Goal: Find specific page/section: Find specific page/section

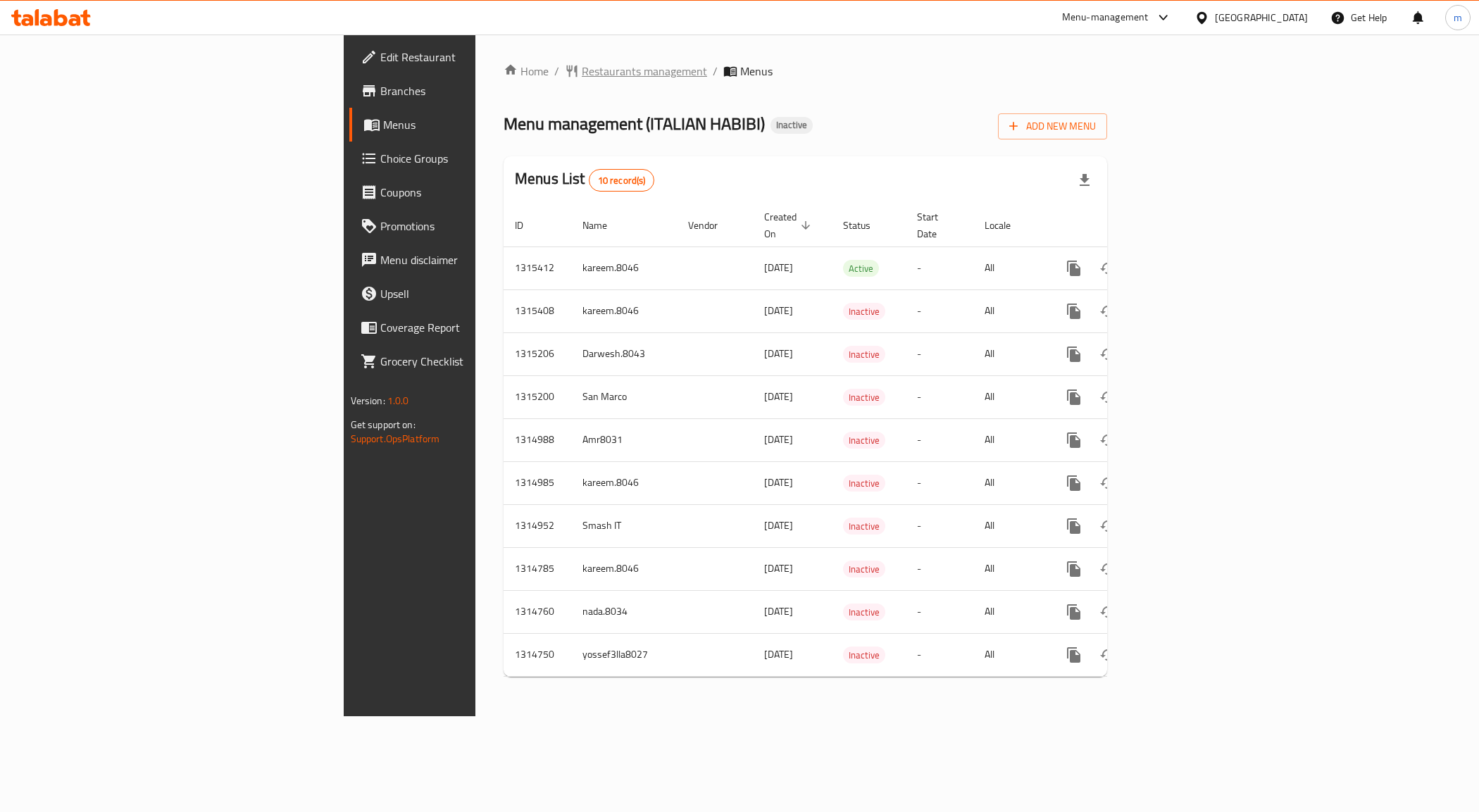
click at [582, 76] on span "Restaurants management" at bounding box center [644, 71] width 125 height 17
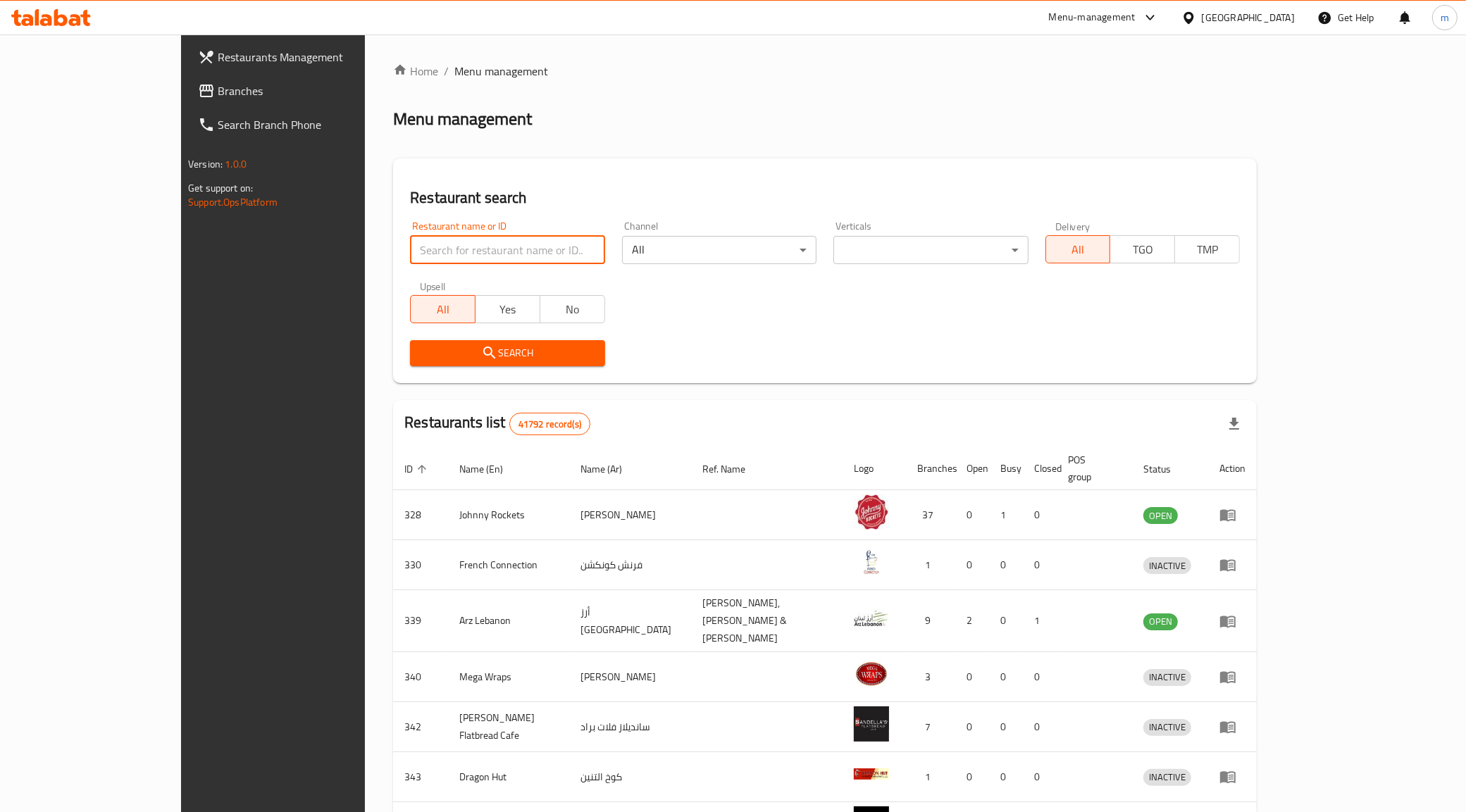
click at [410, 253] on input "search" at bounding box center [507, 250] width 195 height 28
paste input "28523"
type input "28523"
click at [410, 257] on input "28523" at bounding box center [507, 250] width 195 height 28
click button "Search" at bounding box center [507, 353] width 195 height 26
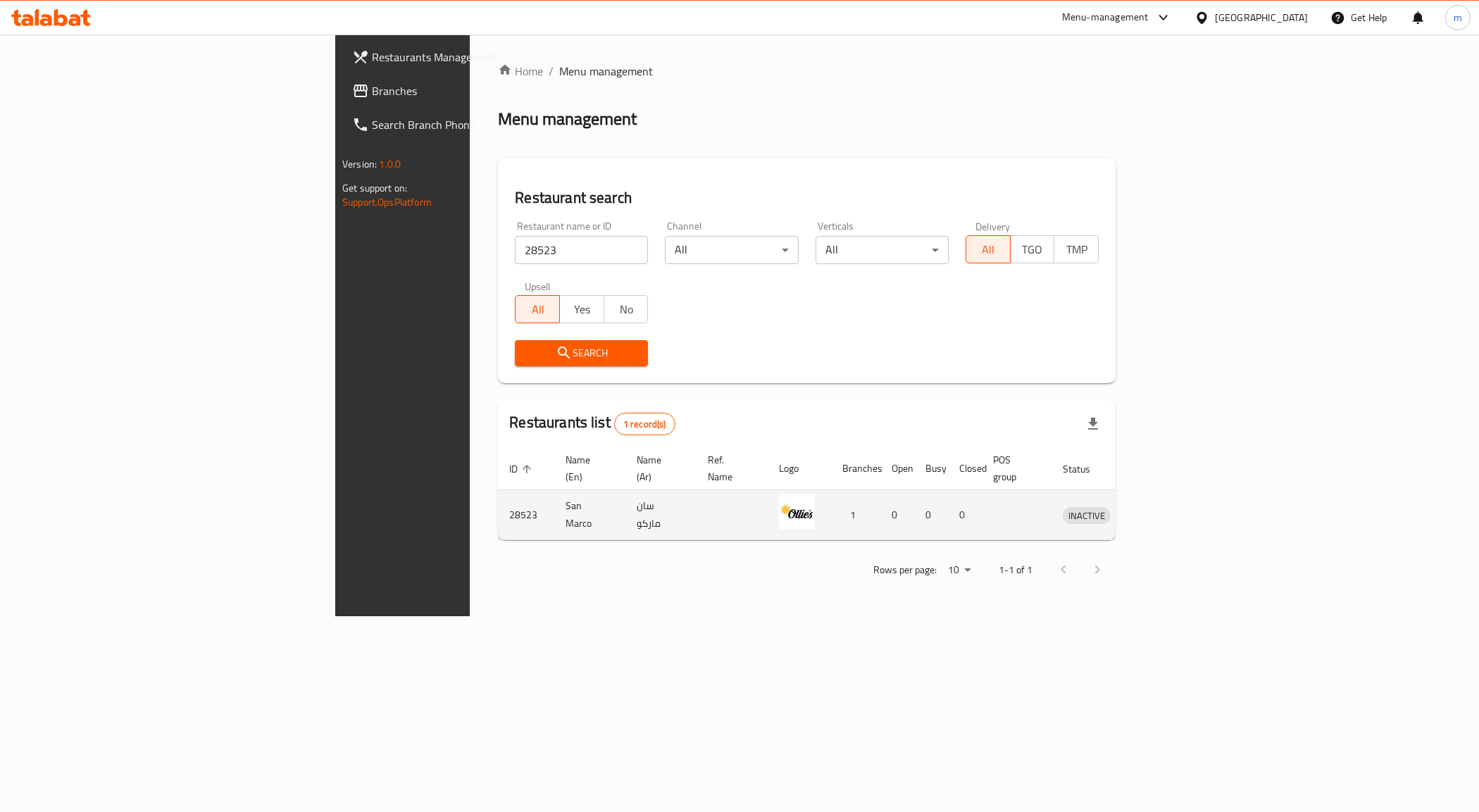
click at [498, 501] on td "28523" at bounding box center [526, 515] width 56 height 50
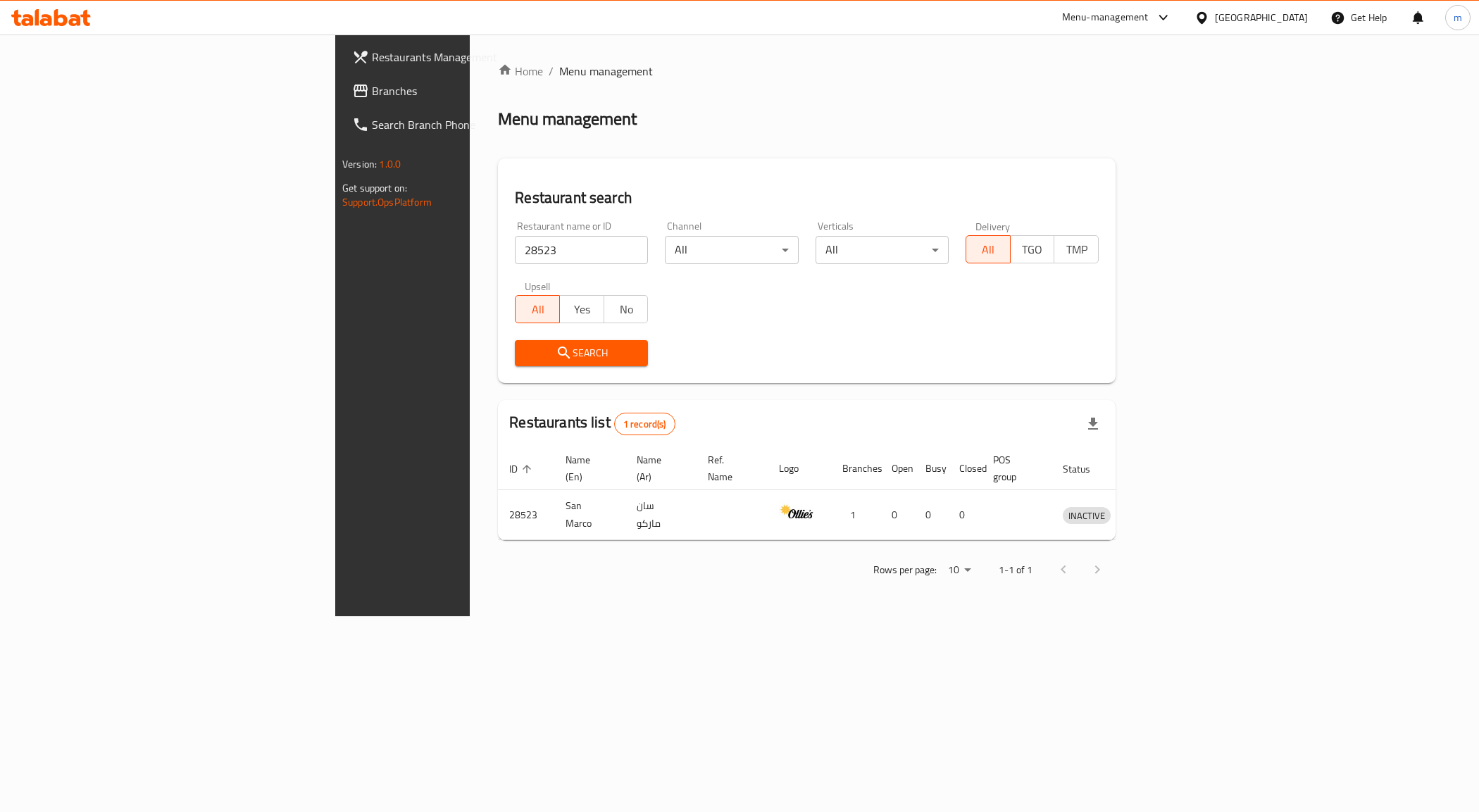
click at [670, 616] on div "Home / Menu management Menu management Restaurant search Restaurant name or ID …" at bounding box center [806, 325] width 674 height 582
click at [515, 247] on input "28523" at bounding box center [581, 250] width 133 height 28
click button "Search" at bounding box center [581, 353] width 133 height 26
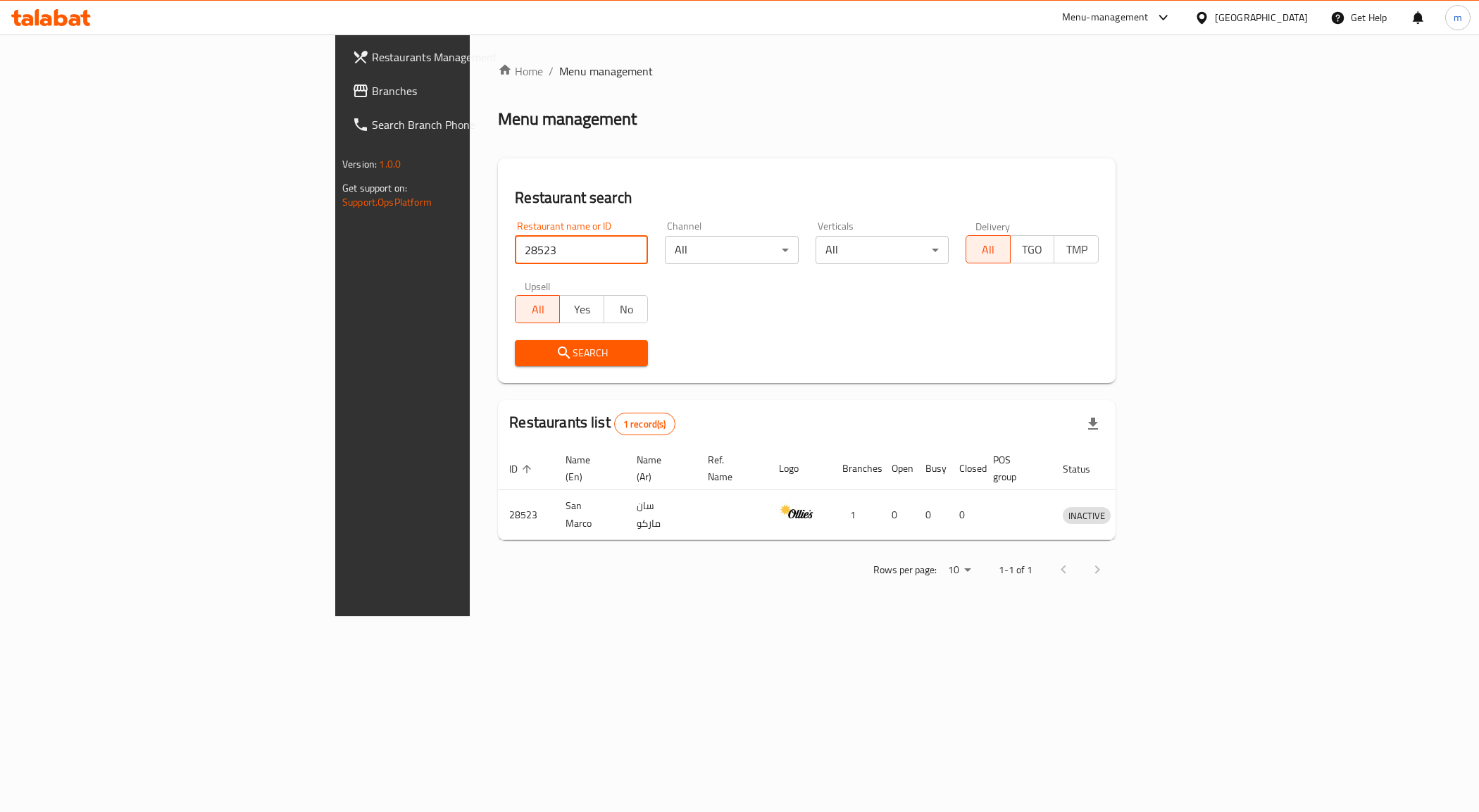
click button "Search" at bounding box center [581, 353] width 133 height 26
click at [32, 12] on icon at bounding box center [50, 17] width 79 height 17
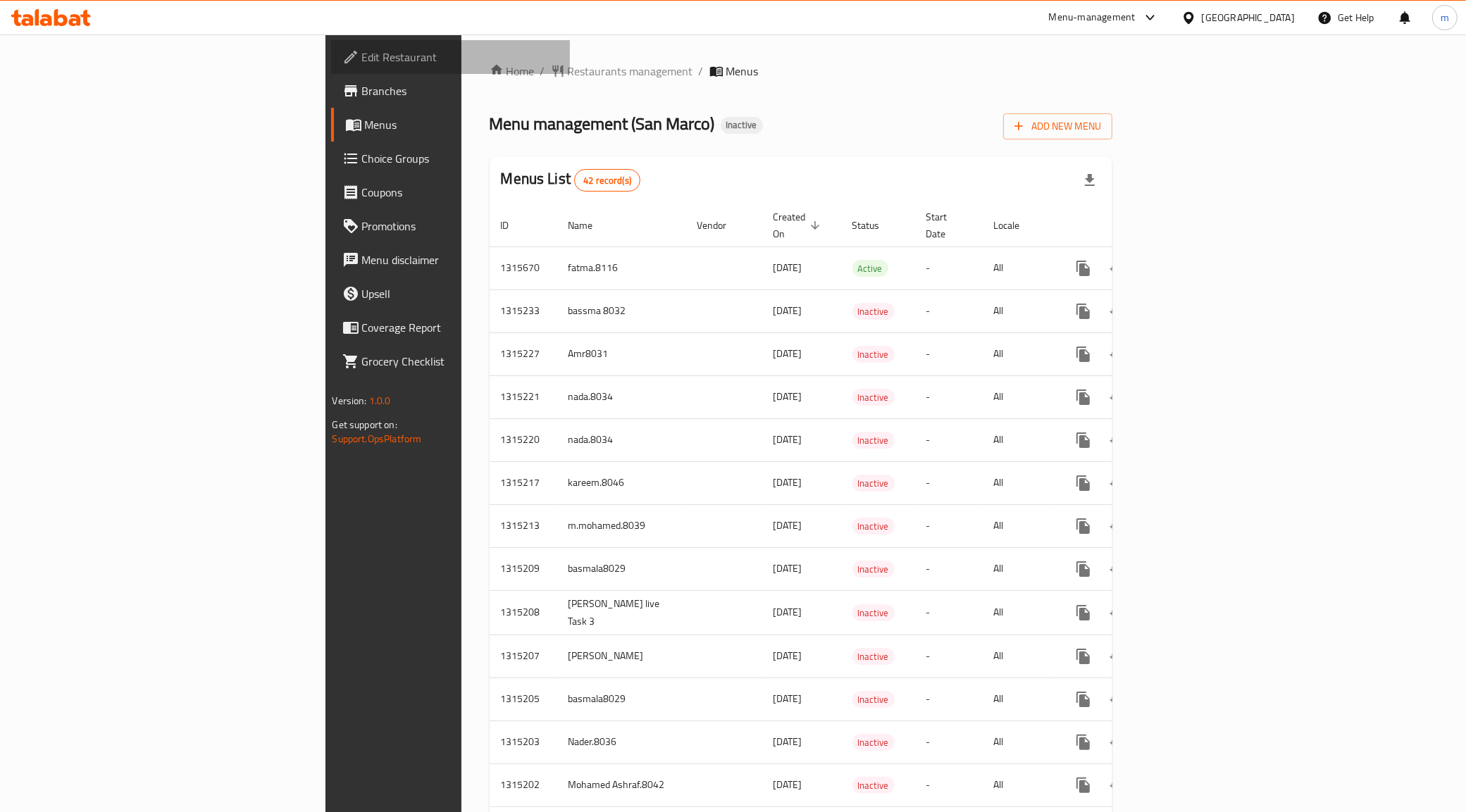
click at [362, 50] on span "Edit Restaurant" at bounding box center [460, 57] width 197 height 17
